Goal: Information Seeking & Learning: Learn about a topic

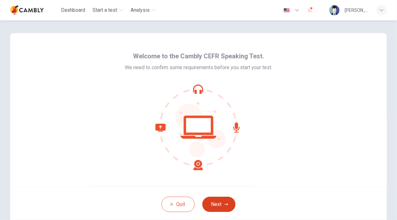
click at [224, 208] on button "Next" at bounding box center [218, 204] width 33 height 15
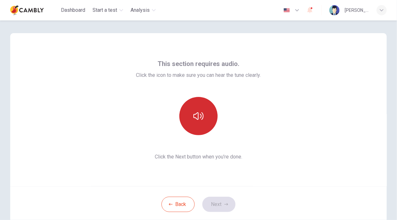
click at [197, 113] on icon "button" at bounding box center [198, 116] width 10 height 10
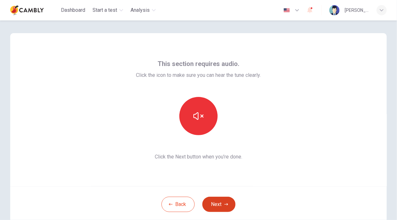
click at [223, 208] on button "Next" at bounding box center [218, 204] width 33 height 15
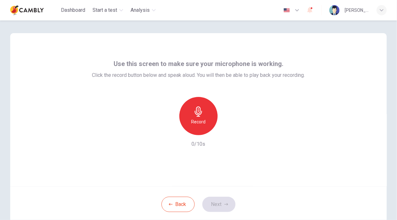
click at [201, 121] on h6 "Record" at bounding box center [198, 122] width 14 height 8
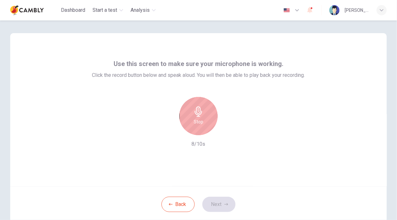
click at [200, 121] on h6 "Stop" at bounding box center [199, 122] width 10 height 8
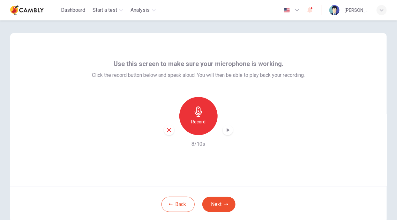
click at [230, 132] on icon "button" at bounding box center [228, 130] width 6 height 6
click at [201, 124] on h6 "Record" at bounding box center [198, 122] width 14 height 8
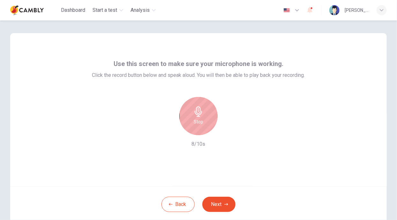
click at [199, 118] on div "Stop" at bounding box center [198, 116] width 38 height 38
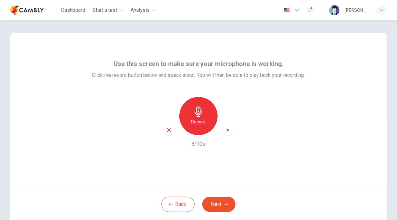
click at [230, 131] on icon "button" at bounding box center [228, 130] width 6 height 6
click at [182, 204] on button "Back" at bounding box center [177, 204] width 33 height 15
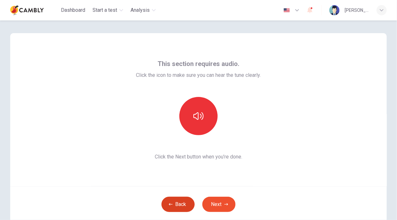
click at [184, 207] on button "Back" at bounding box center [177, 204] width 33 height 15
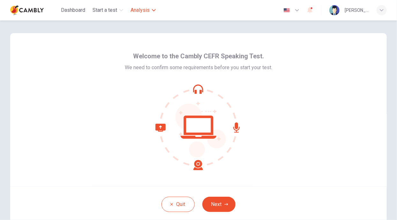
click at [149, 11] on span "Analysis" at bounding box center [140, 10] width 19 height 8
click at [150, 13] on span "Analysis" at bounding box center [140, 10] width 19 height 8
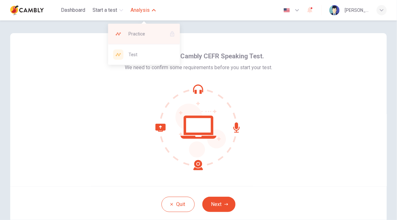
click at [159, 38] on div "Practice" at bounding box center [144, 34] width 72 height 20
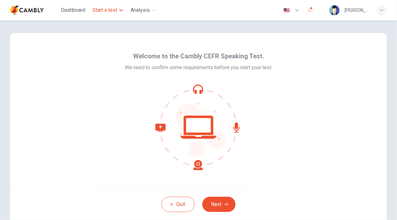
click at [111, 12] on span "Start a test" at bounding box center [105, 10] width 25 height 8
click at [212, 19] on div "Dashboard Start a test Analysis English ** ​ [PERSON_NAME]" at bounding box center [198, 10] width 377 height 20
click at [78, 11] on span "Dashboard" at bounding box center [73, 10] width 24 height 8
